Goal: Task Accomplishment & Management: Manage account settings

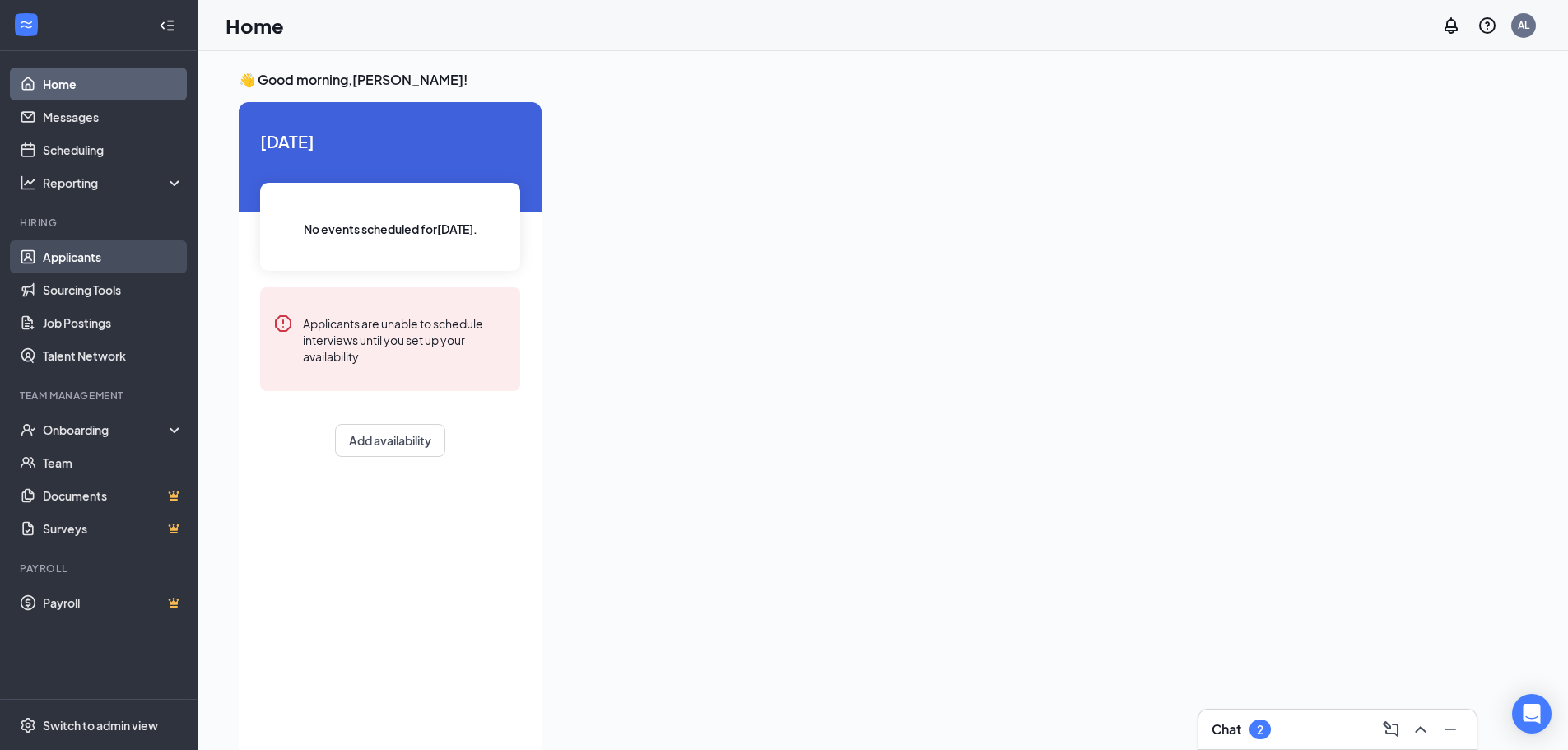
click at [112, 255] on link "Applicants" at bounding box center [112, 257] width 141 height 33
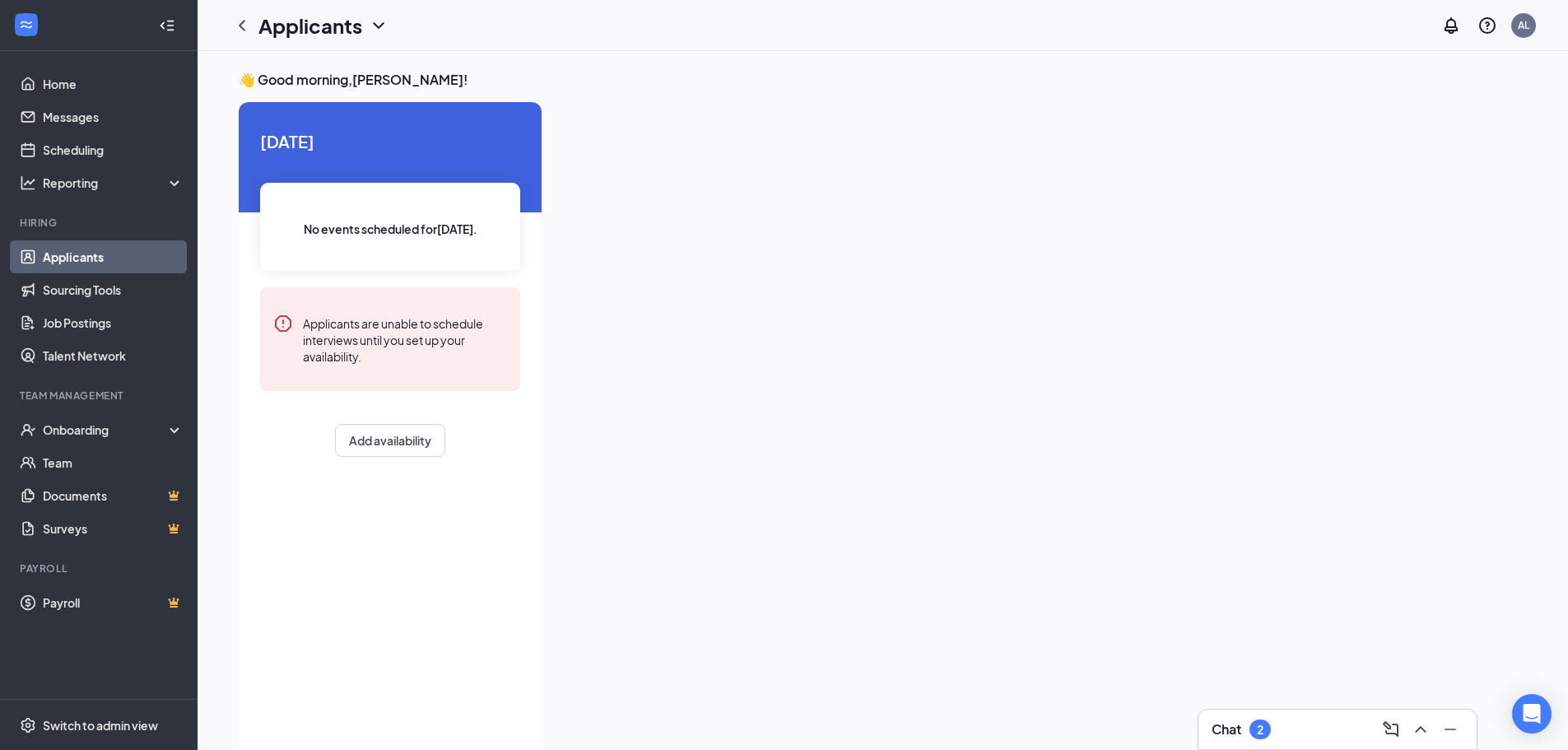
click at [92, 256] on link "Applicants" at bounding box center [112, 257] width 141 height 33
click at [103, 267] on link "Applicants" at bounding box center [112, 257] width 141 height 33
click at [94, 295] on link "Sourcing Tools" at bounding box center [112, 289] width 141 height 33
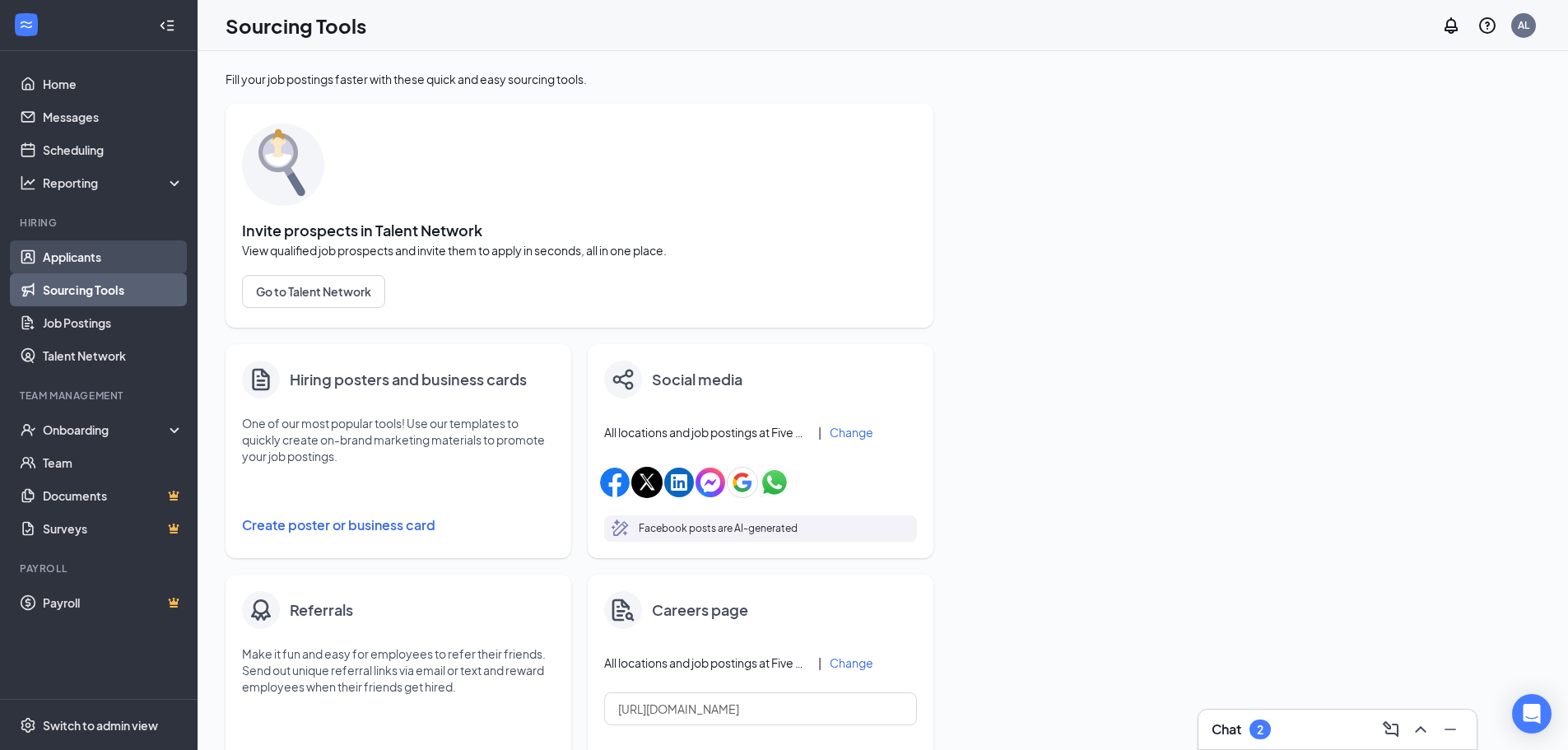
click at [91, 261] on link "Applicants" at bounding box center [112, 257] width 141 height 33
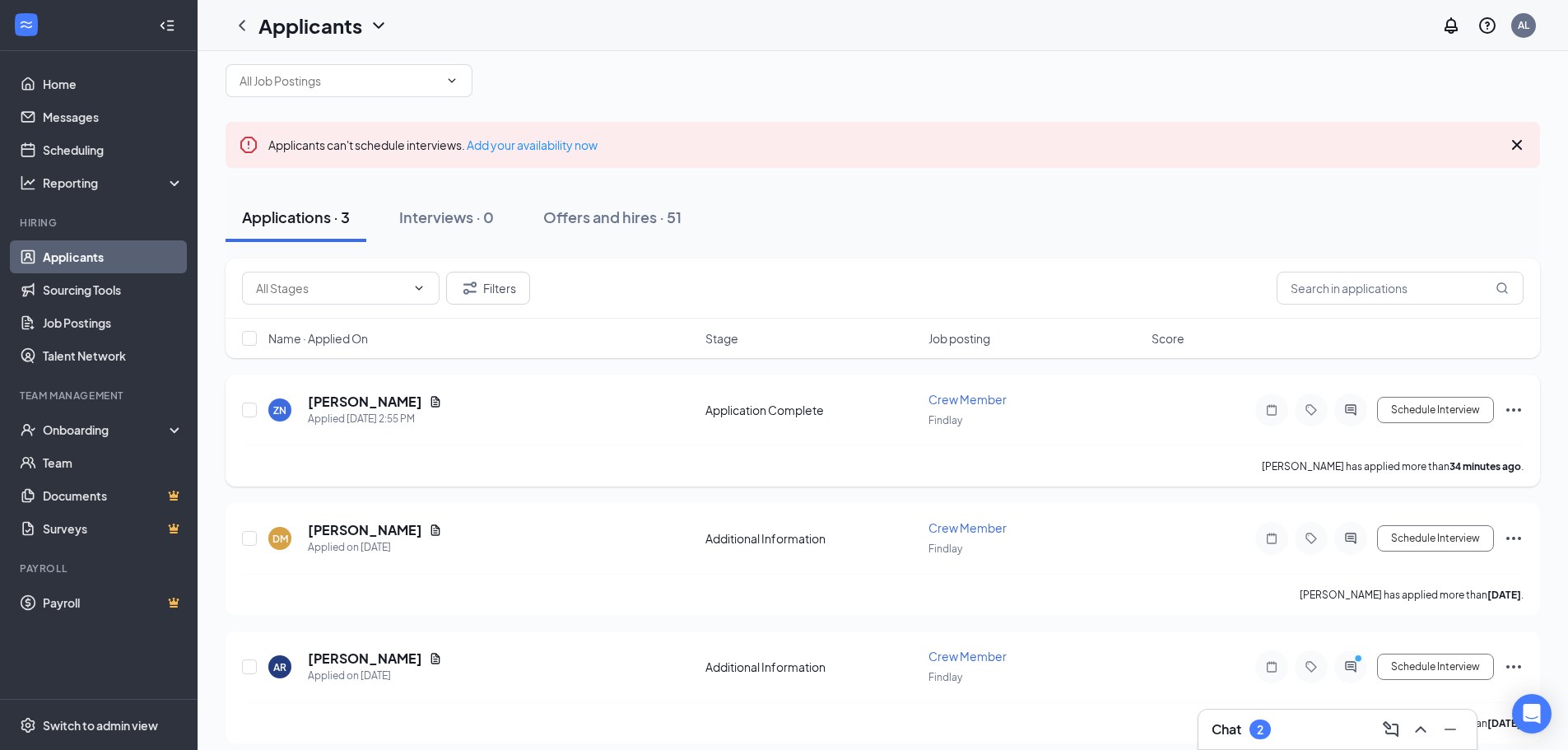
scroll to position [37, 0]
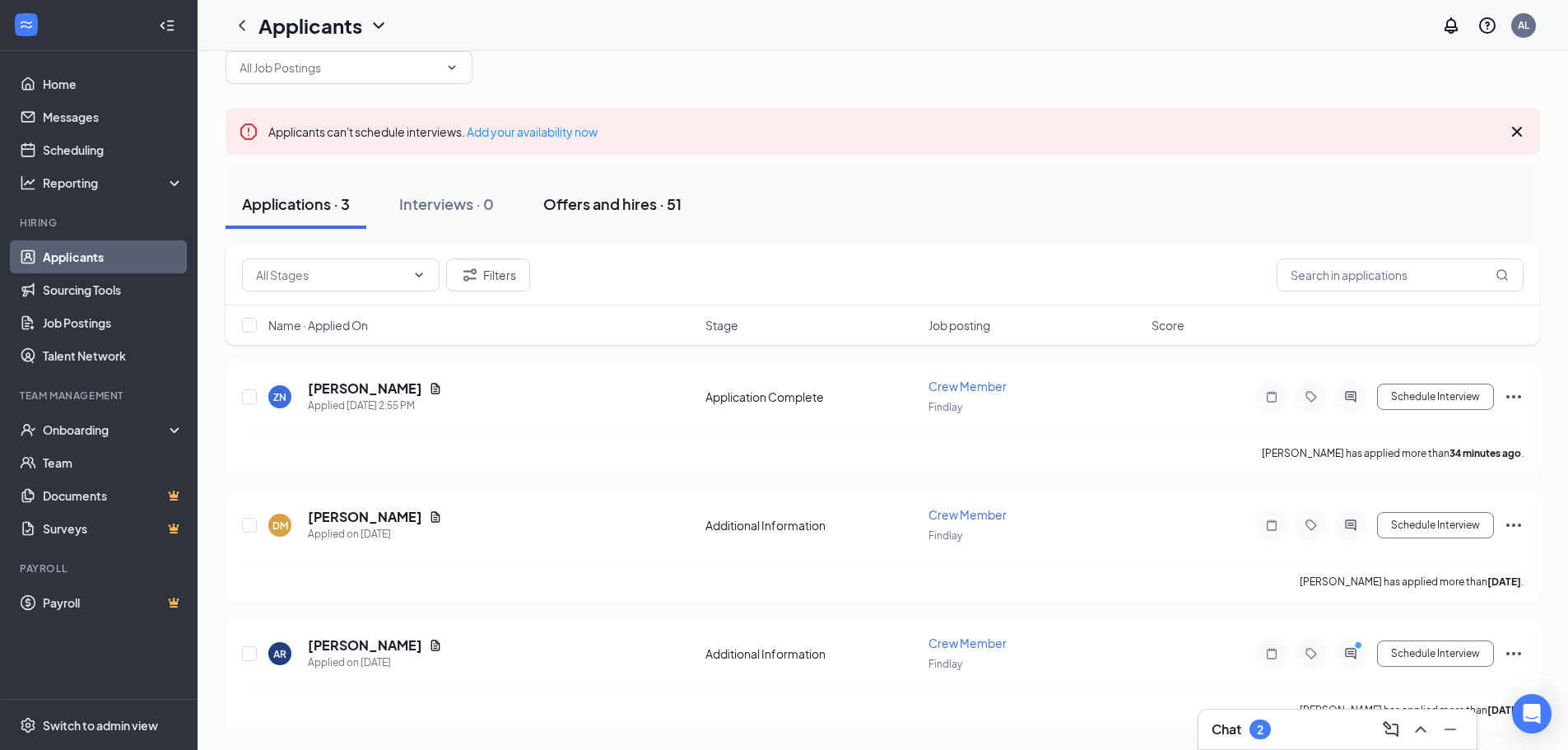
click at [622, 213] on div "Offers and hires · 51" at bounding box center [613, 203] width 138 height 21
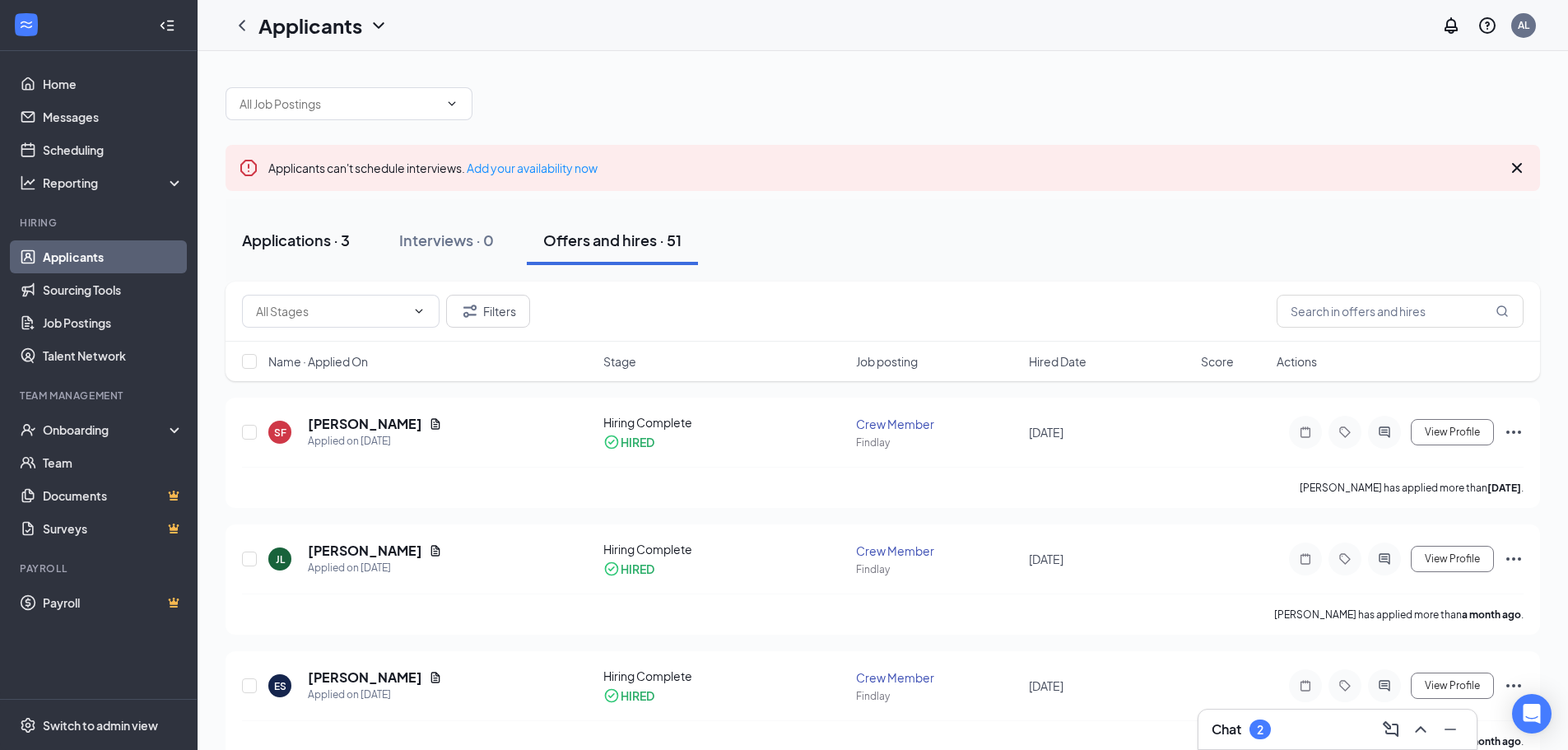
click at [272, 250] on div "Applications · 3" at bounding box center [295, 240] width 108 height 21
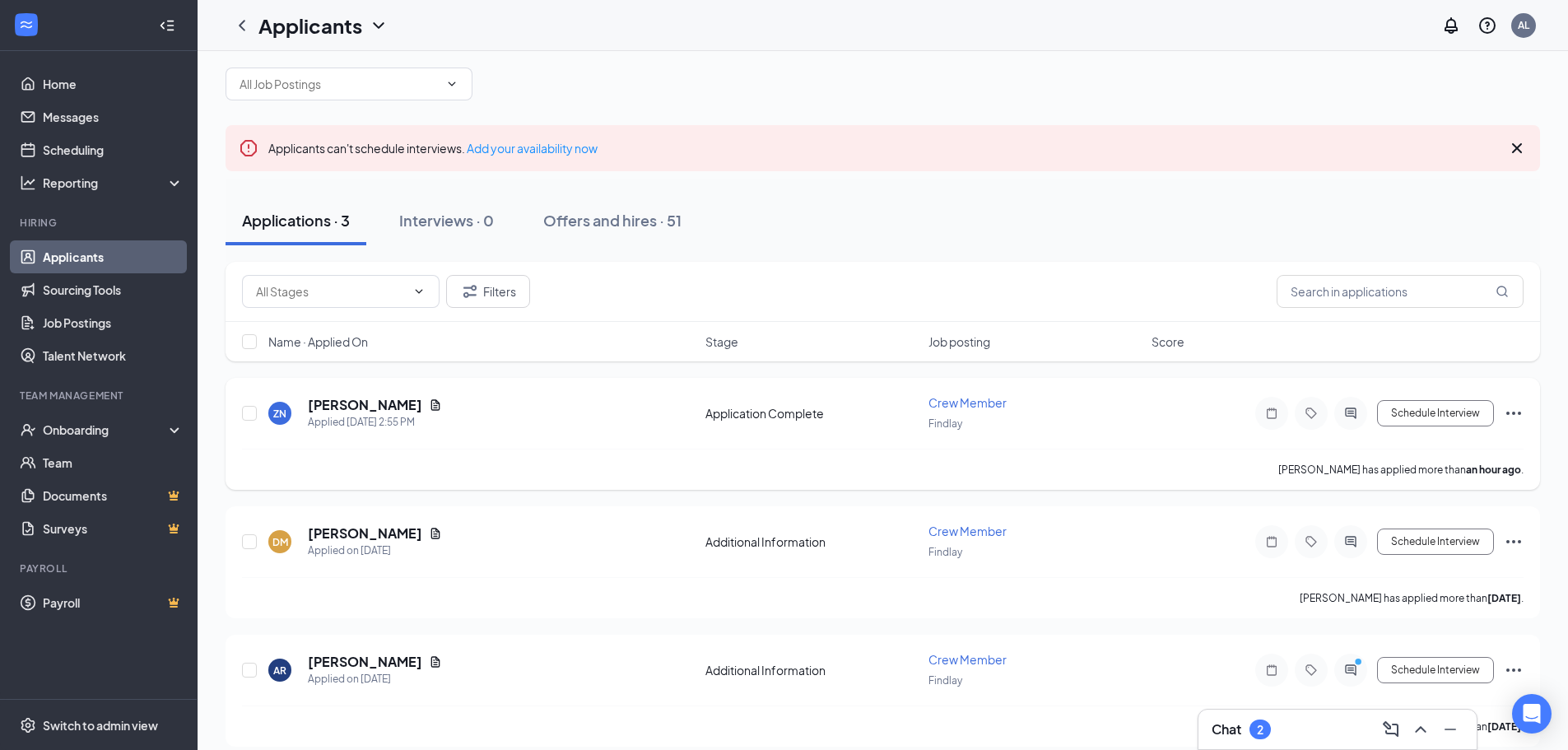
scroll to position [37, 0]
